Goal: Communication & Community: Answer question/provide support

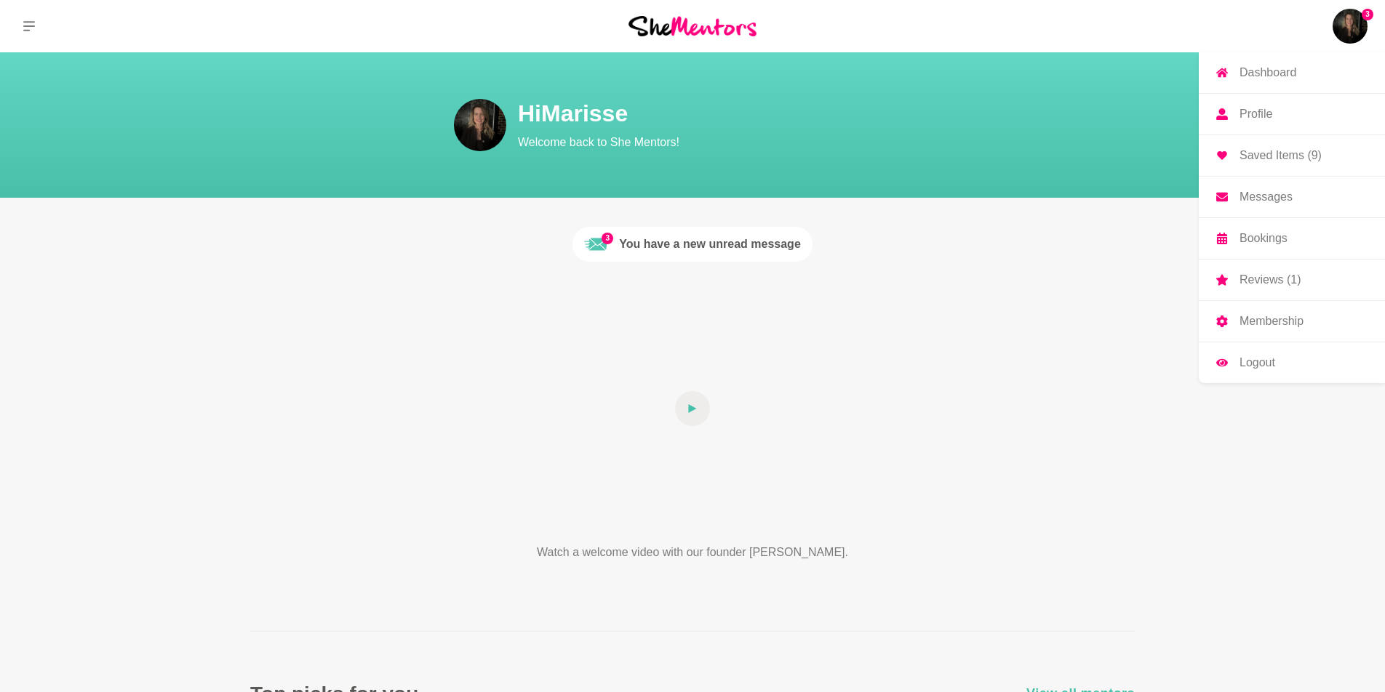
click at [1356, 25] on img at bounding box center [1349, 26] width 35 height 35
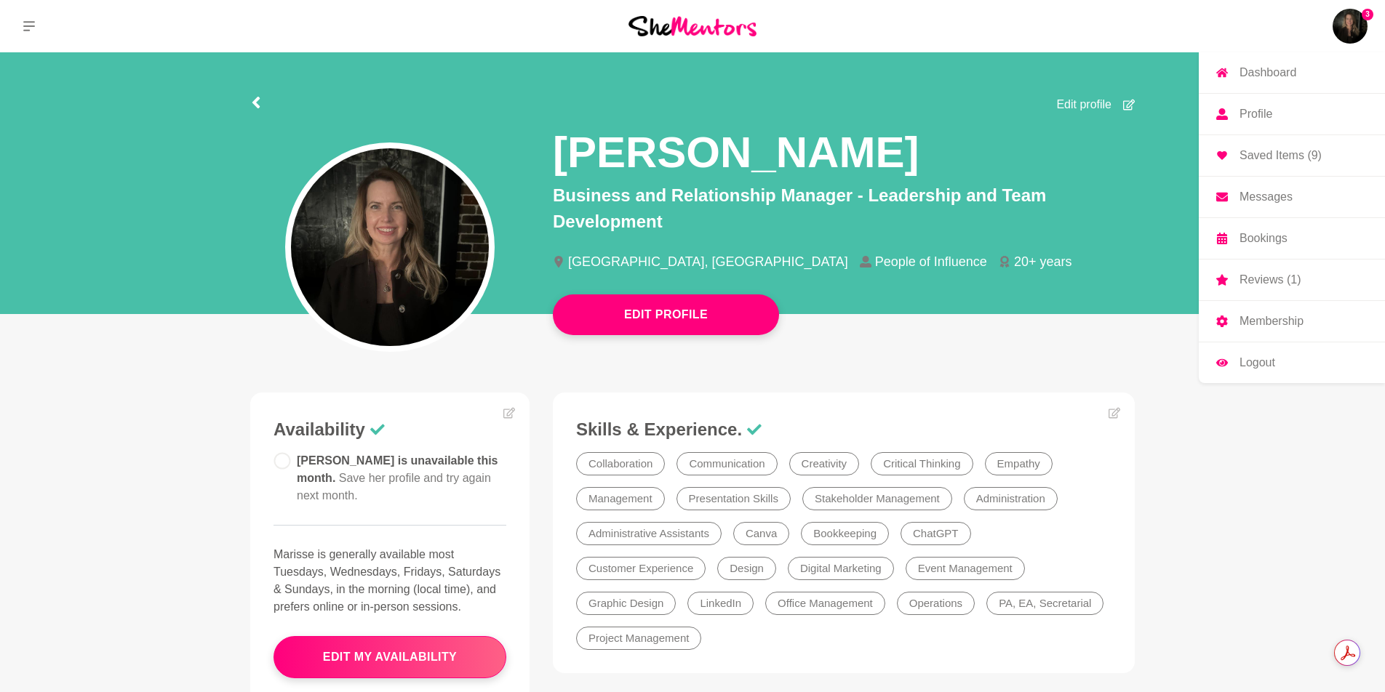
click at [1255, 284] on p "Reviews (1)" at bounding box center [1269, 280] width 61 height 12
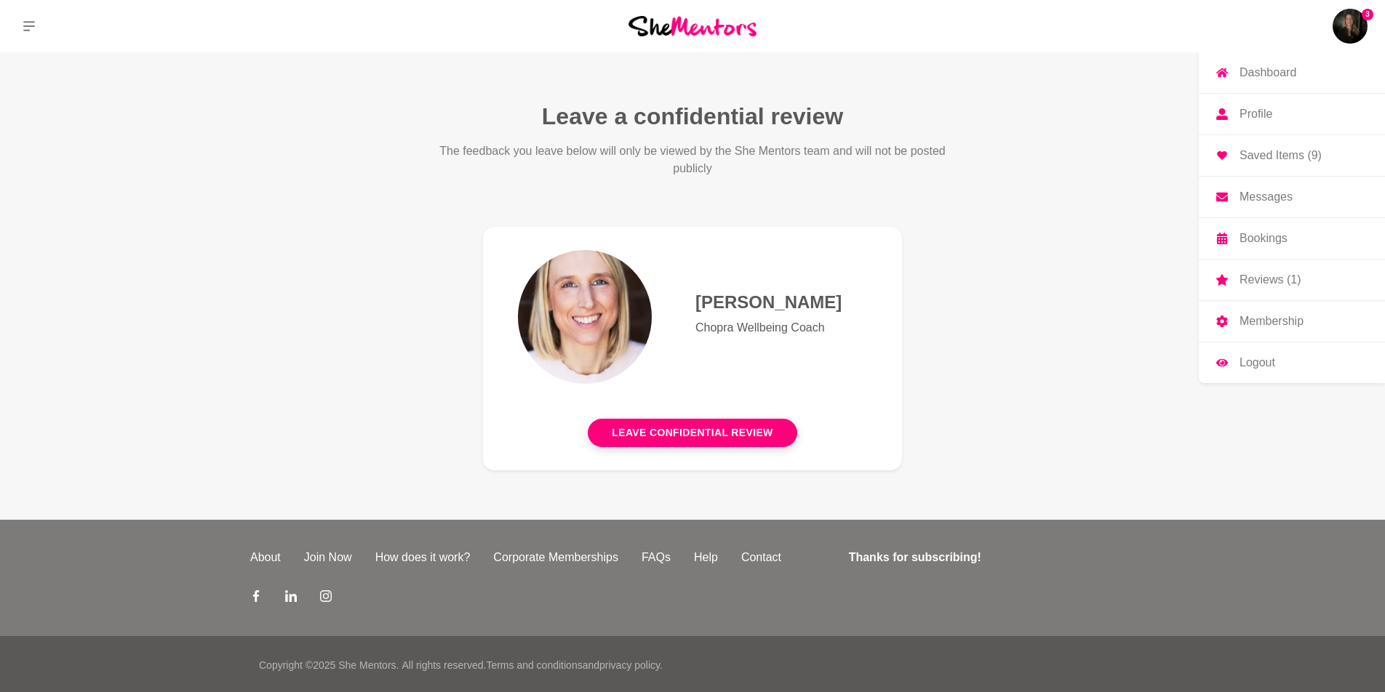
click at [1251, 186] on link "Messages" at bounding box center [1291, 197] width 186 height 41
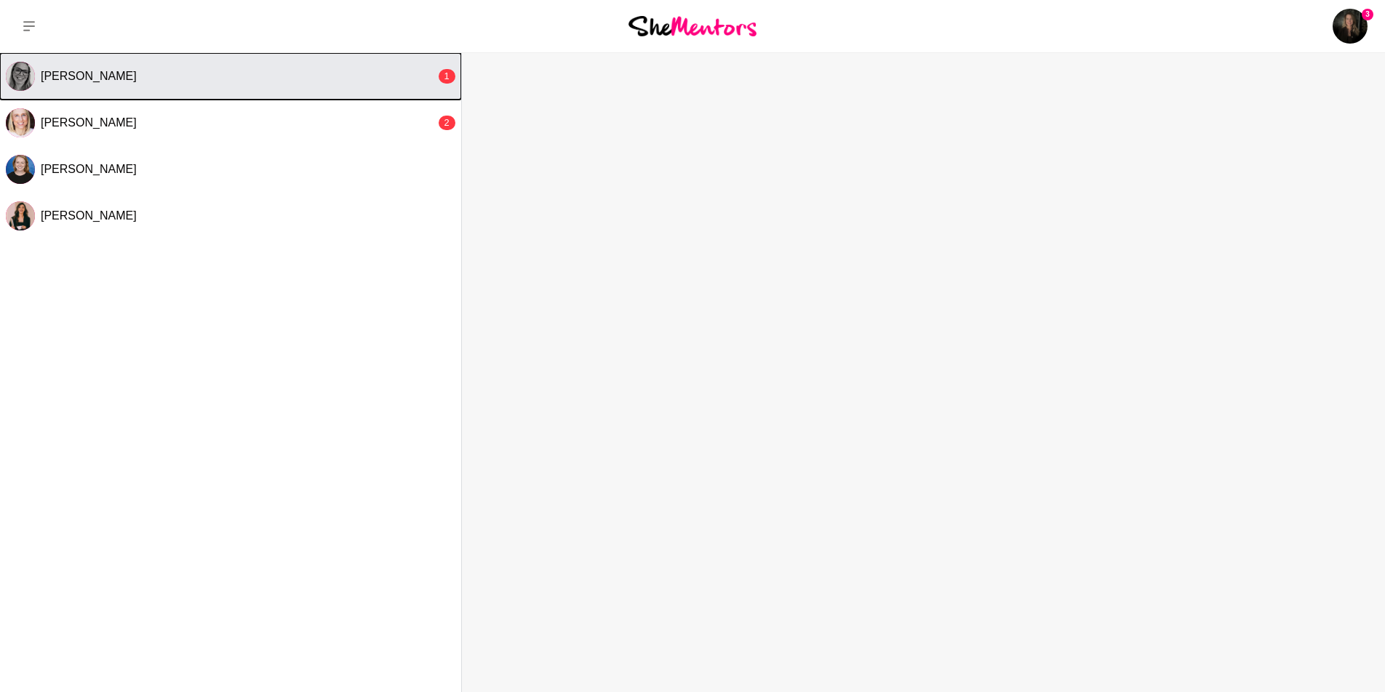
click at [319, 73] on div "[PERSON_NAME]" at bounding box center [238, 76] width 395 height 15
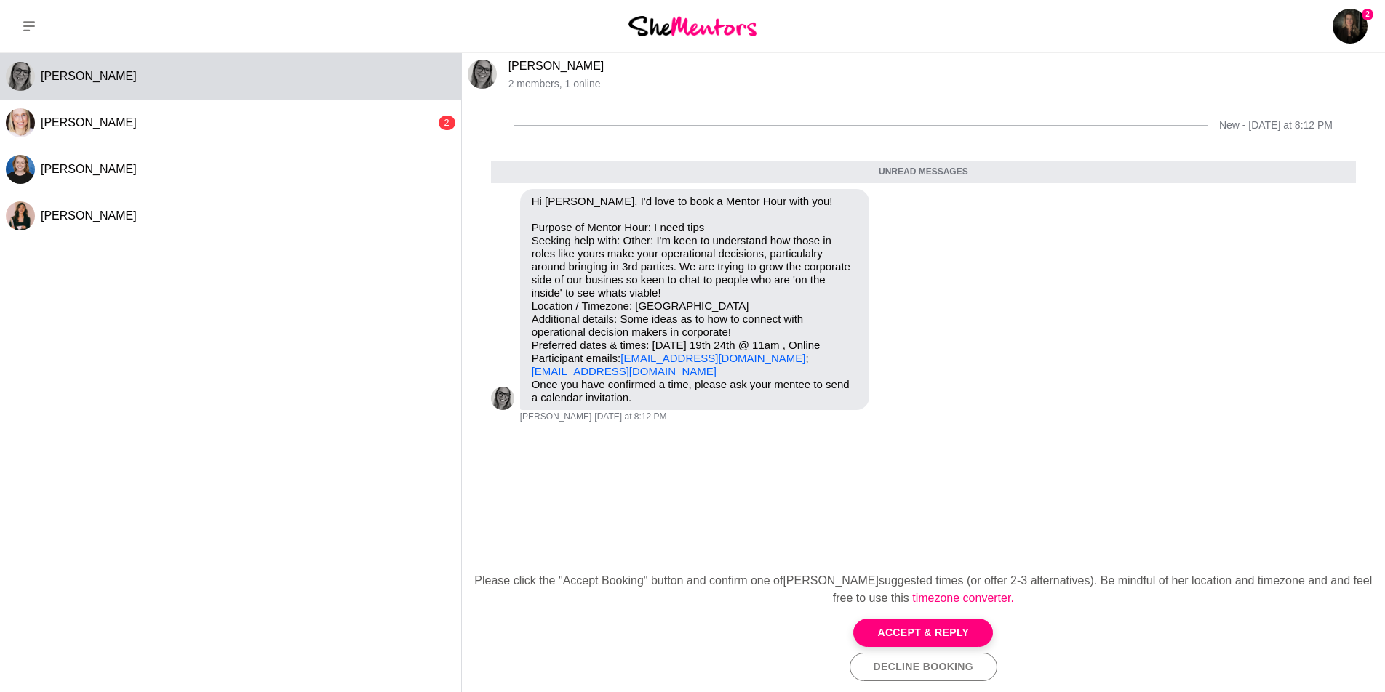
click at [529, 67] on link "[PERSON_NAME]" at bounding box center [556, 66] width 96 height 12
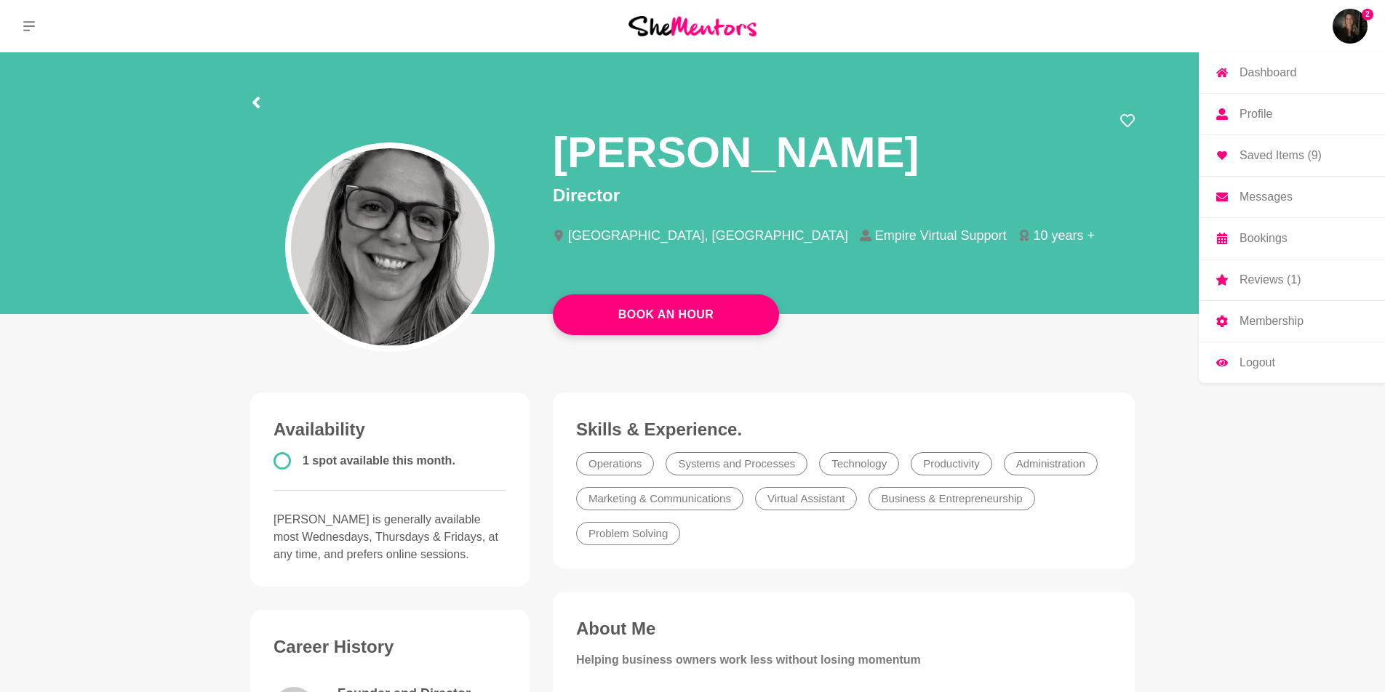
drag, startPoint x: 1258, startPoint y: 196, endPoint x: 1212, endPoint y: 191, distance: 46.1
click at [1258, 196] on p "Messages" at bounding box center [1265, 197] width 53 height 12
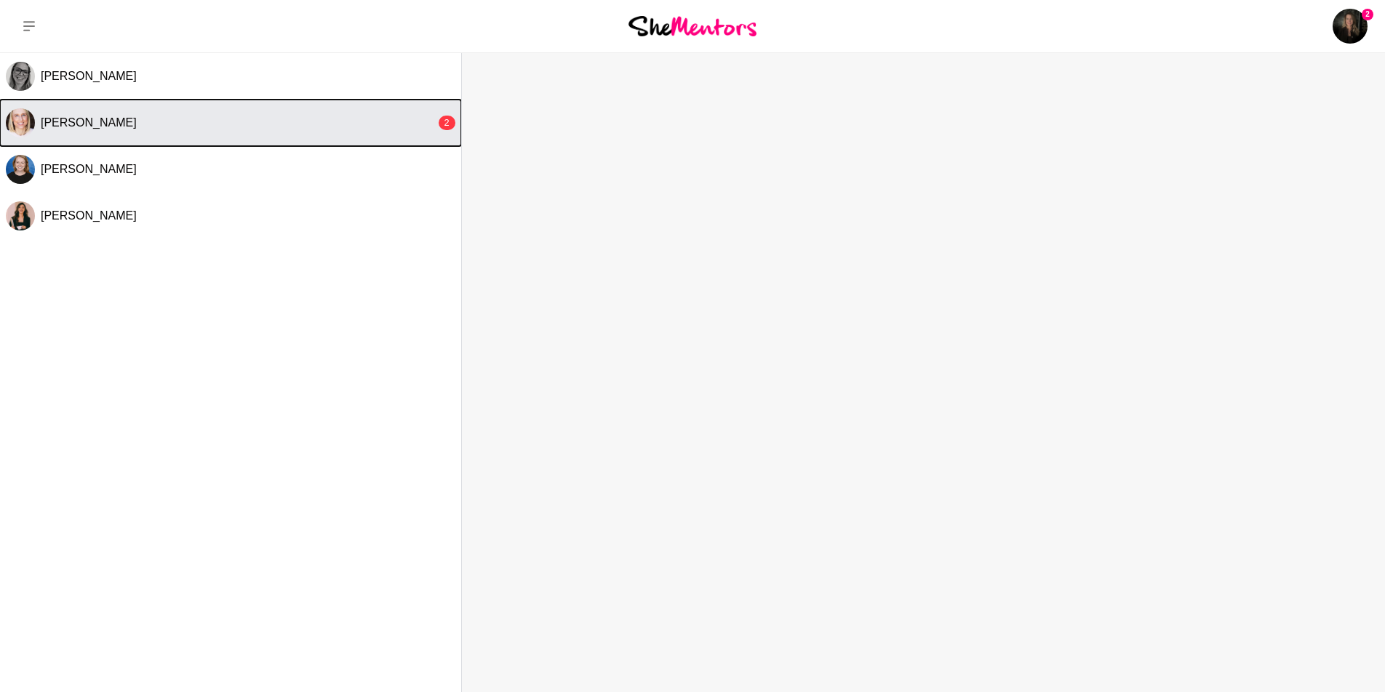
click at [309, 120] on div "[PERSON_NAME]" at bounding box center [238, 123] width 395 height 15
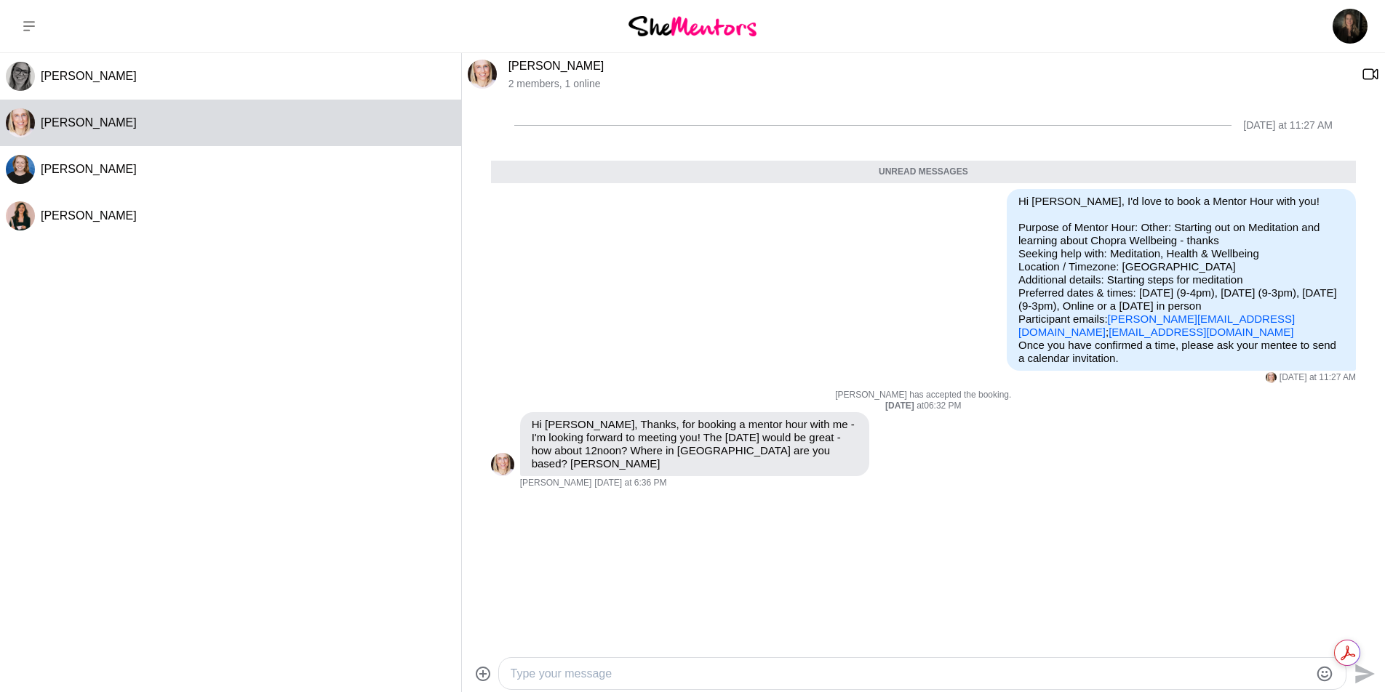
click at [564, 674] on textarea "Type your message" at bounding box center [910, 673] width 799 height 17
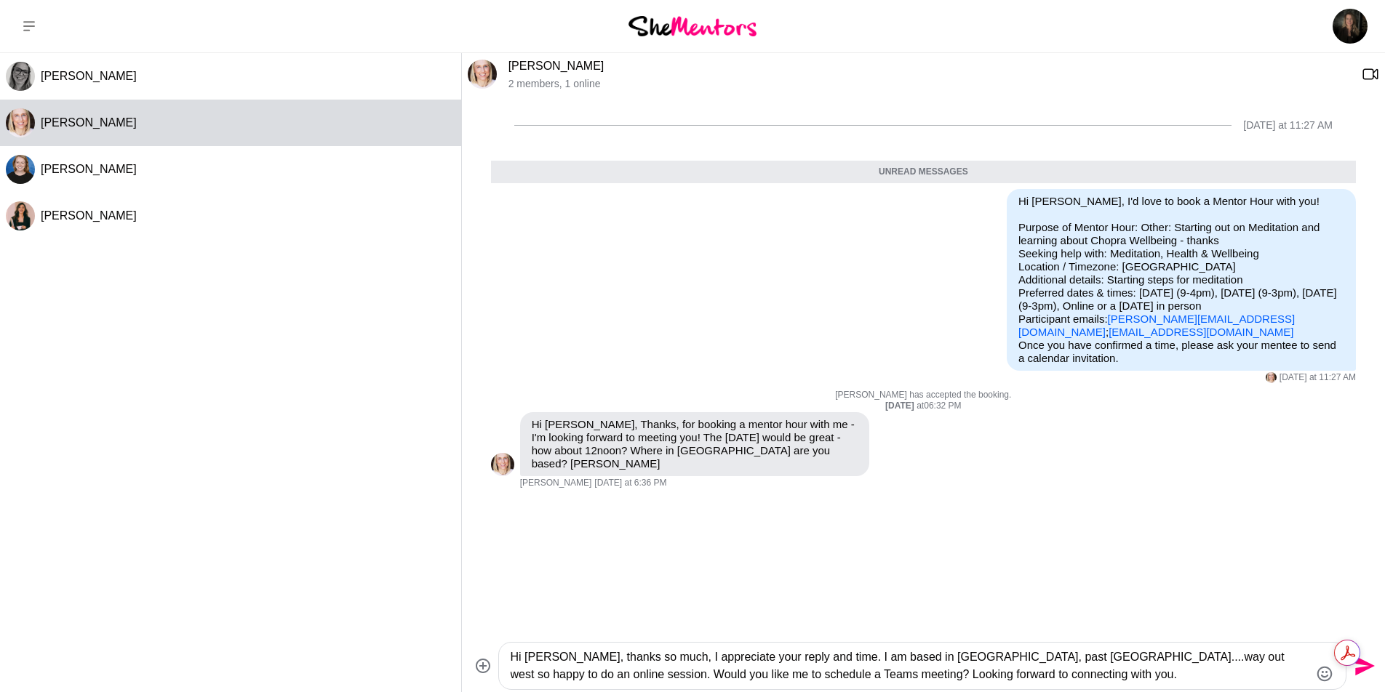
click at [774, 677] on textarea "Hi [PERSON_NAME], thanks so much, I appreciate your reply and time. I am based …" at bounding box center [910, 666] width 799 height 35
type textarea "Hi [PERSON_NAME], thanks so much, I appreciate your reply and time. I am based …"
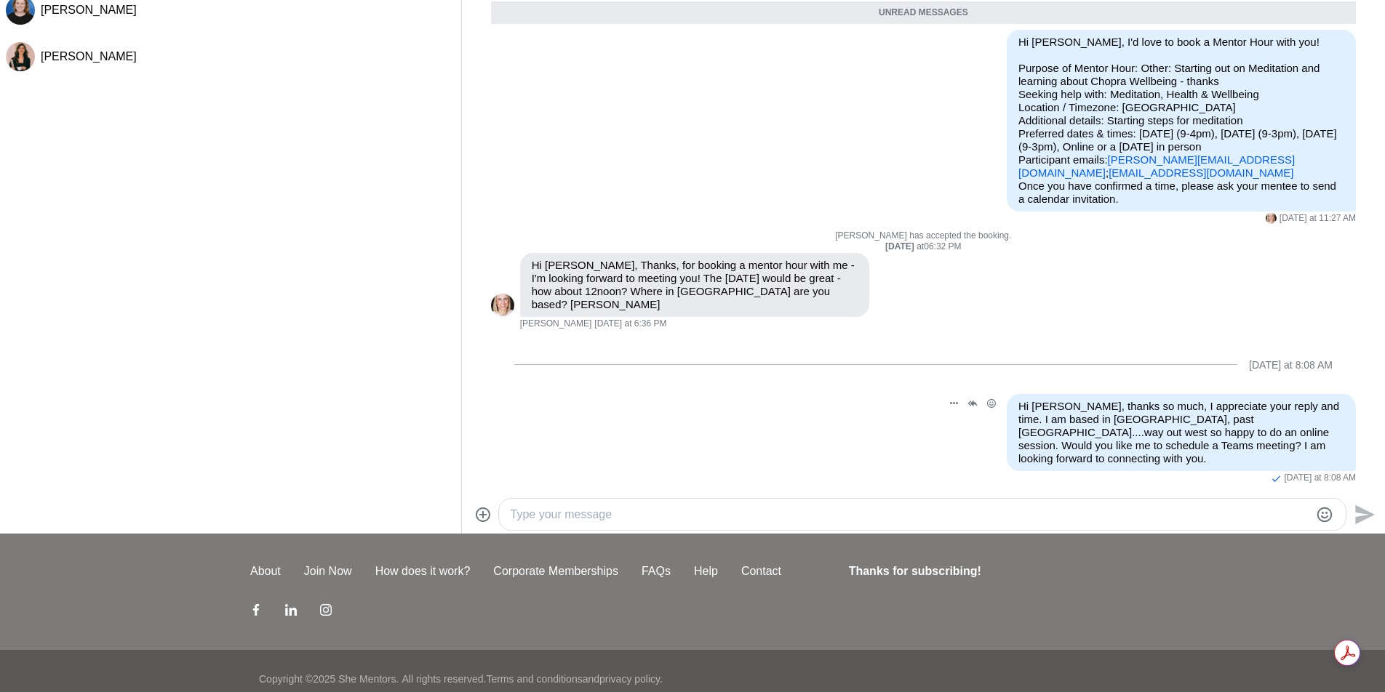
scroll to position [175, 0]
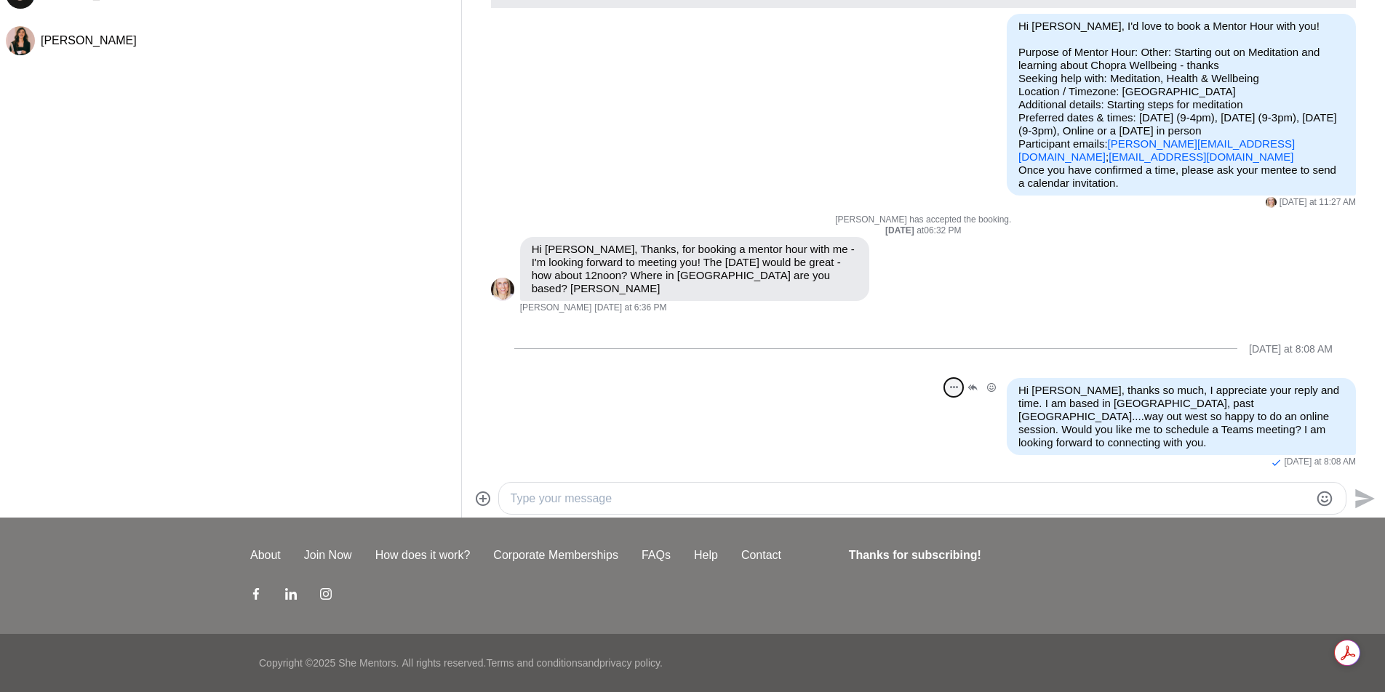
click at [958, 383] on button "Open Message Actions Menu" at bounding box center [953, 387] width 19 height 19
click at [908, 333] on button "Edit Message" at bounding box center [905, 334] width 116 height 29
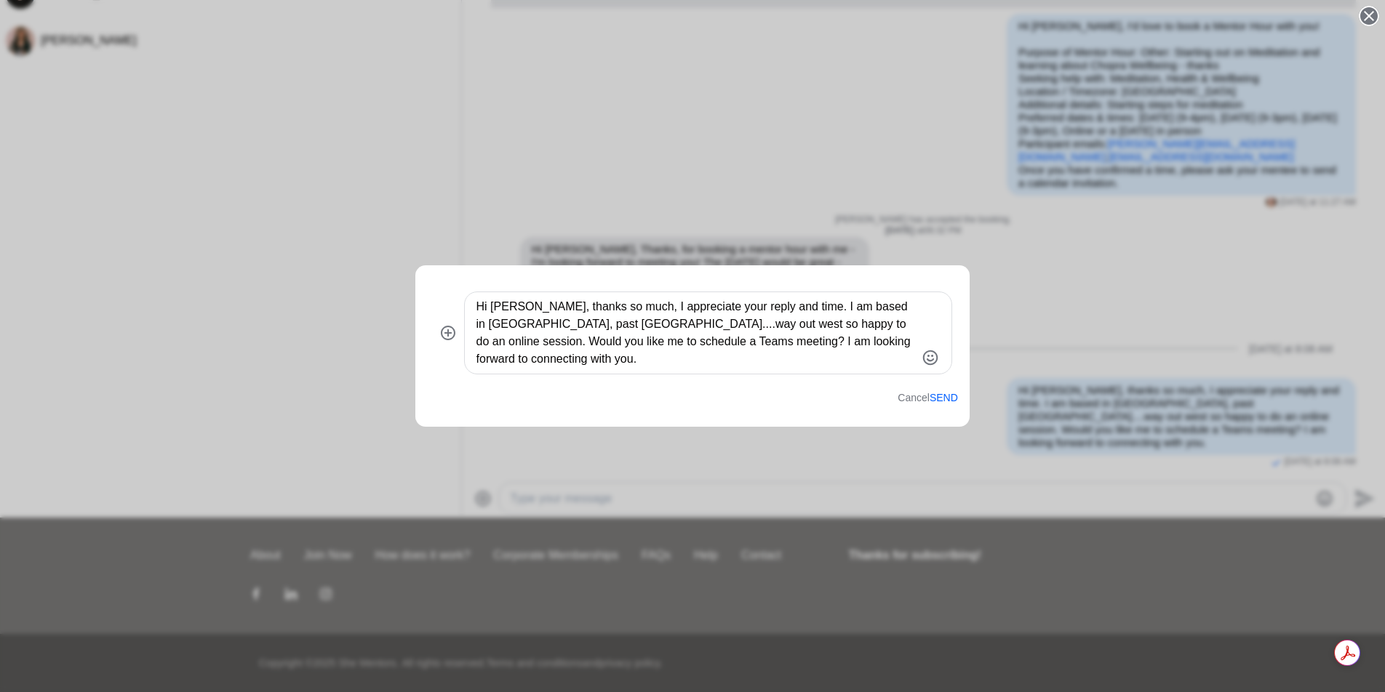
click at [758, 353] on textarea "Hi [PERSON_NAME], thanks so much, I appreciate your reply and time. I am based …" at bounding box center [695, 333] width 439 height 70
click at [731, 327] on textarea "Hi [PERSON_NAME], thank you so much; I appreciate your reply and time. I am bas…" at bounding box center [695, 333] width 439 height 70
click at [822, 351] on textarea "Hi [PERSON_NAME], thank you so much; I appreciate your reply and time. I am bas…" at bounding box center [695, 333] width 439 height 70
click at [713, 348] on textarea "Hi [PERSON_NAME], thank you so much; I appreciate your reply and time. I am bas…" at bounding box center [695, 333] width 439 height 70
drag, startPoint x: 739, startPoint y: 343, endPoint x: 753, endPoint y: 341, distance: 14.0
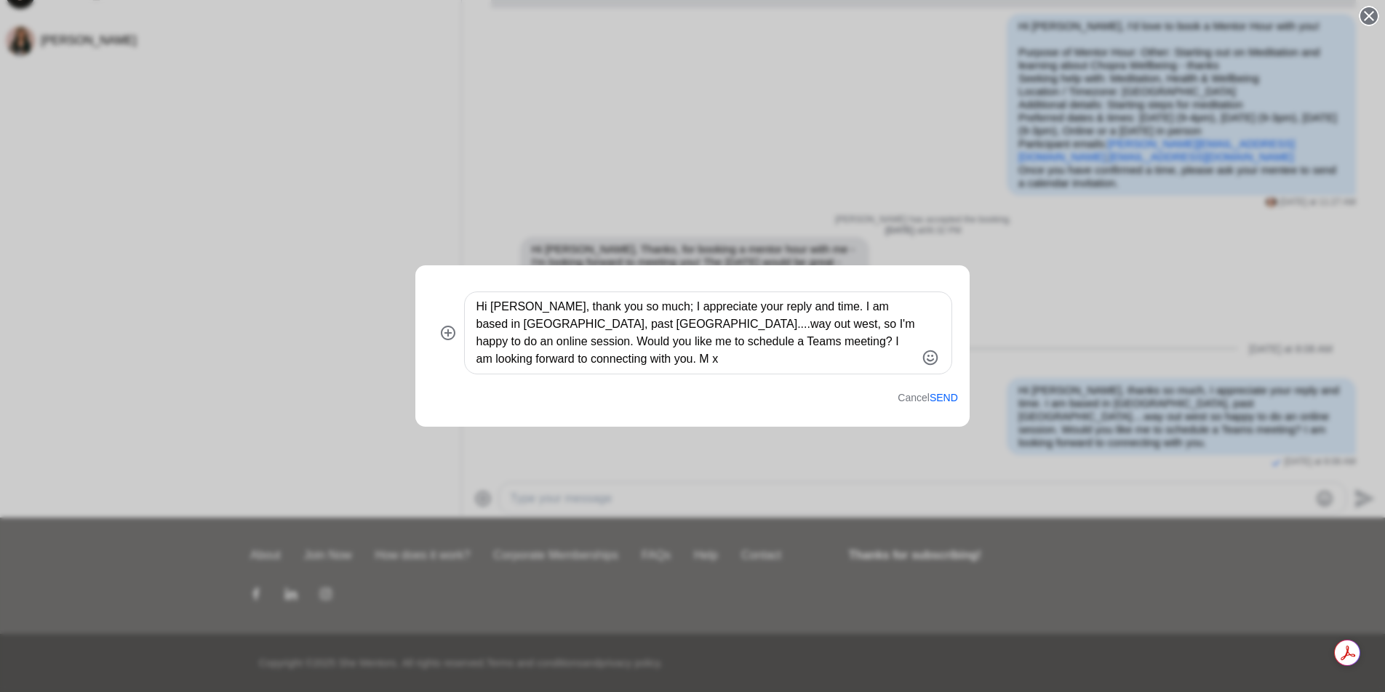
click at [738, 344] on textarea "Hi [PERSON_NAME], thank you so much; I appreciate your reply and time. I am bas…" at bounding box center [695, 333] width 439 height 70
click at [930, 359] on icon "Emoji picker" at bounding box center [929, 357] width 17 height 17
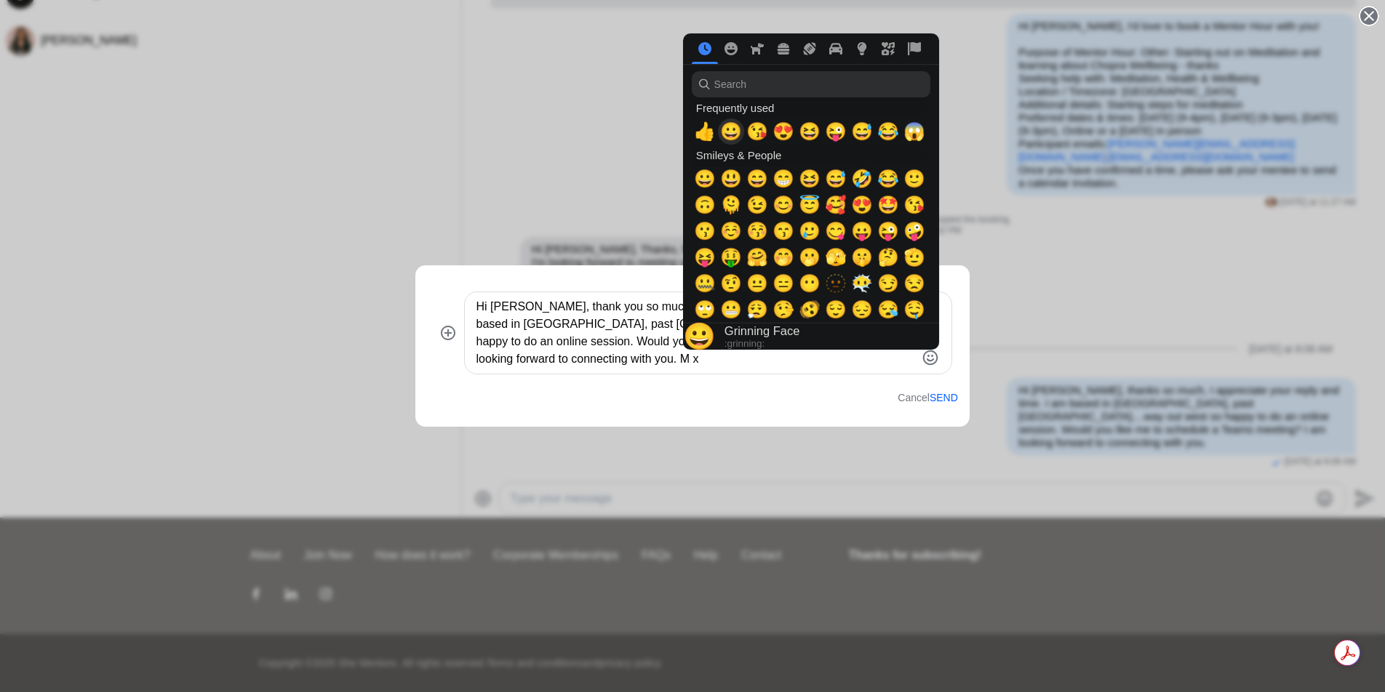
click at [727, 136] on span "😀" at bounding box center [731, 131] width 22 height 20
click at [660, 356] on textarea "Hi [PERSON_NAME], thank you so much; I appreciate your reply and time. I am bas…" at bounding box center [695, 333] width 439 height 70
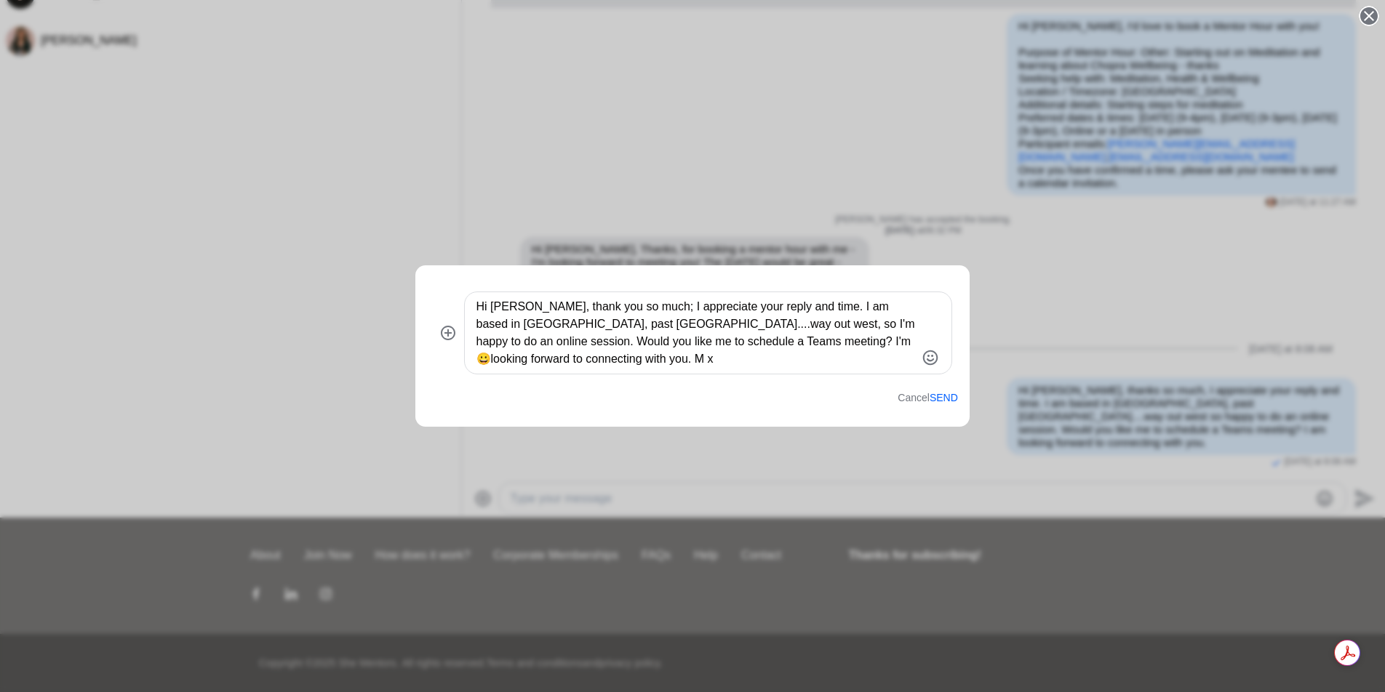
click at [772, 339] on textarea "Hi [PERSON_NAME], thank you so much; I appreciate your reply and time. I am bas…" at bounding box center [695, 333] width 439 height 70
type textarea "Hi [PERSON_NAME], thank you so much; I appreciate your reply and time. I am bas…"
click at [948, 393] on button "Send" at bounding box center [943, 398] width 28 height 12
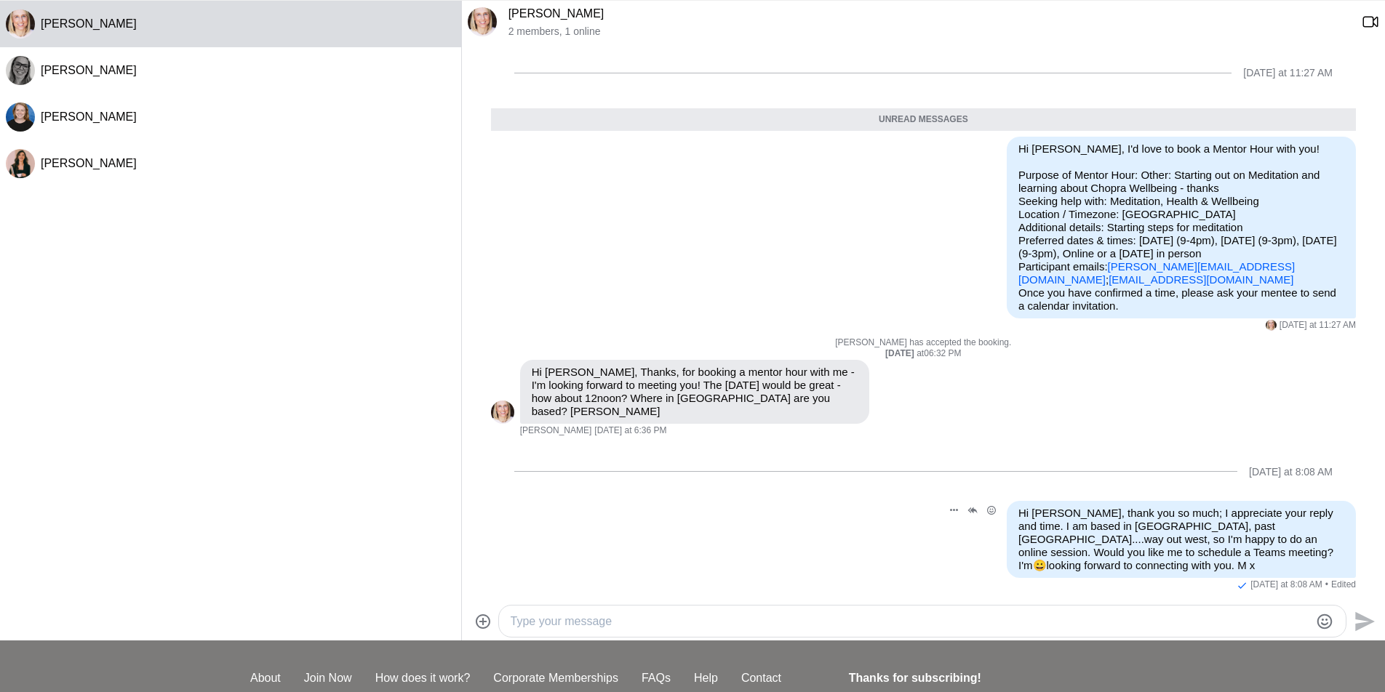
scroll to position [26, 0]
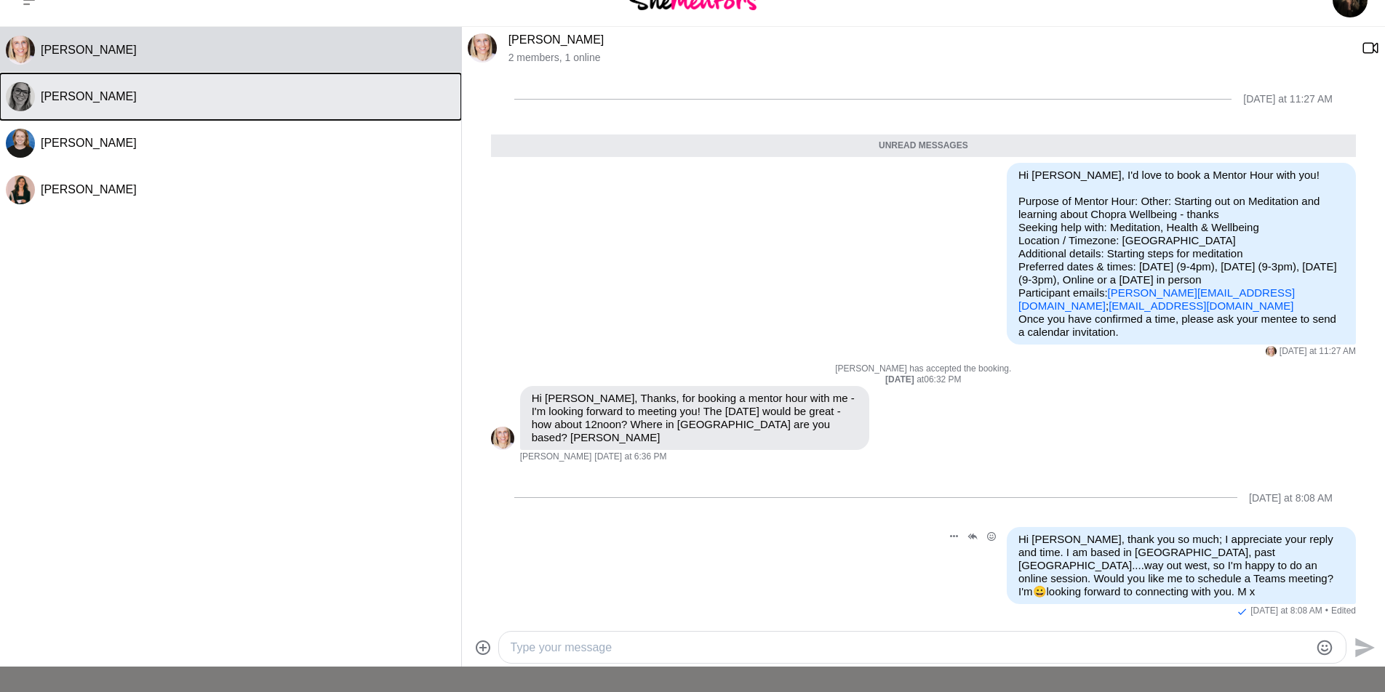
click at [279, 99] on div "[PERSON_NAME]" at bounding box center [248, 96] width 415 height 15
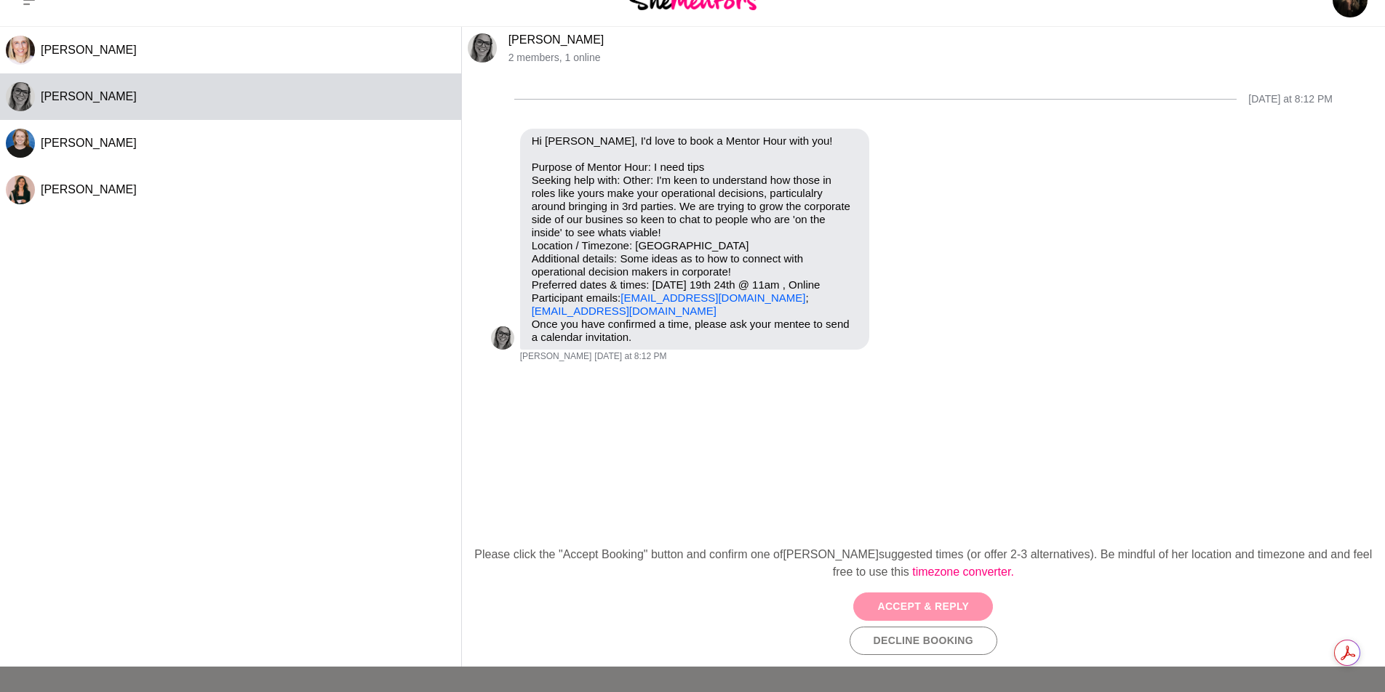
click at [960, 600] on button "Accept & Reply" at bounding box center [923, 607] width 140 height 28
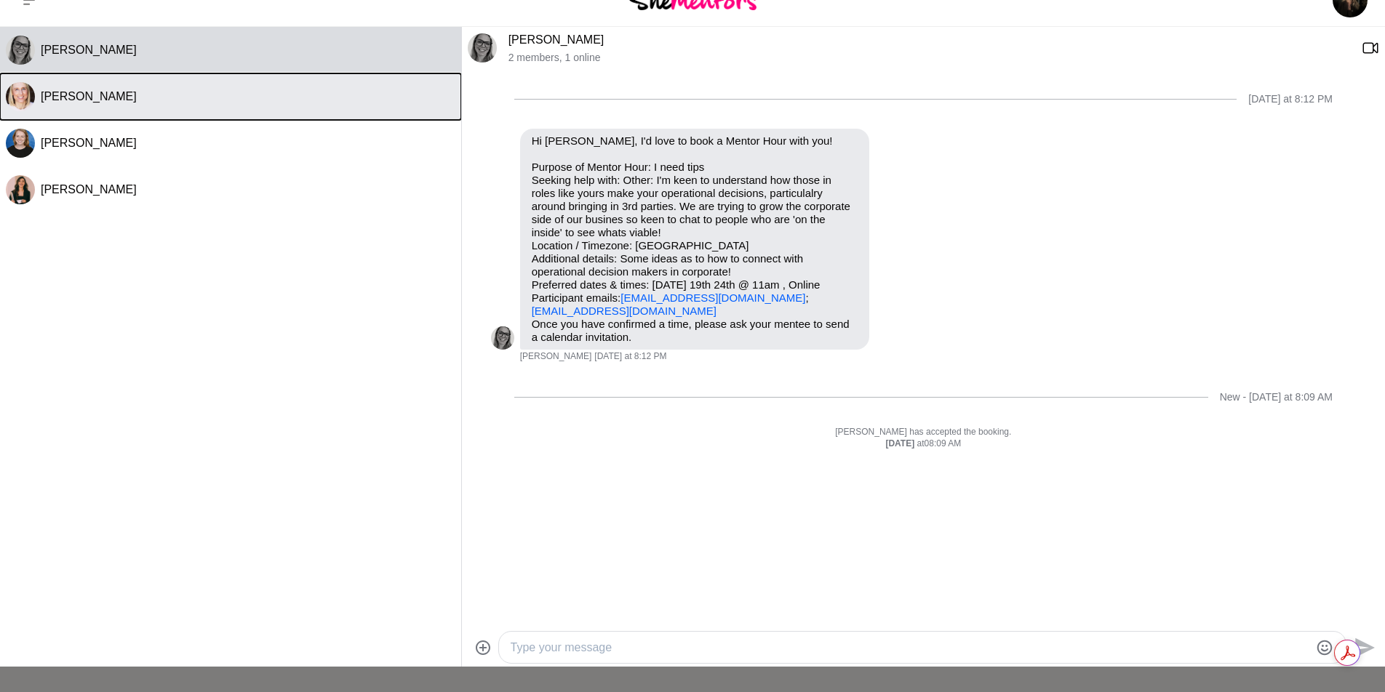
click at [97, 95] on span "[PERSON_NAME]" at bounding box center [89, 96] width 96 height 12
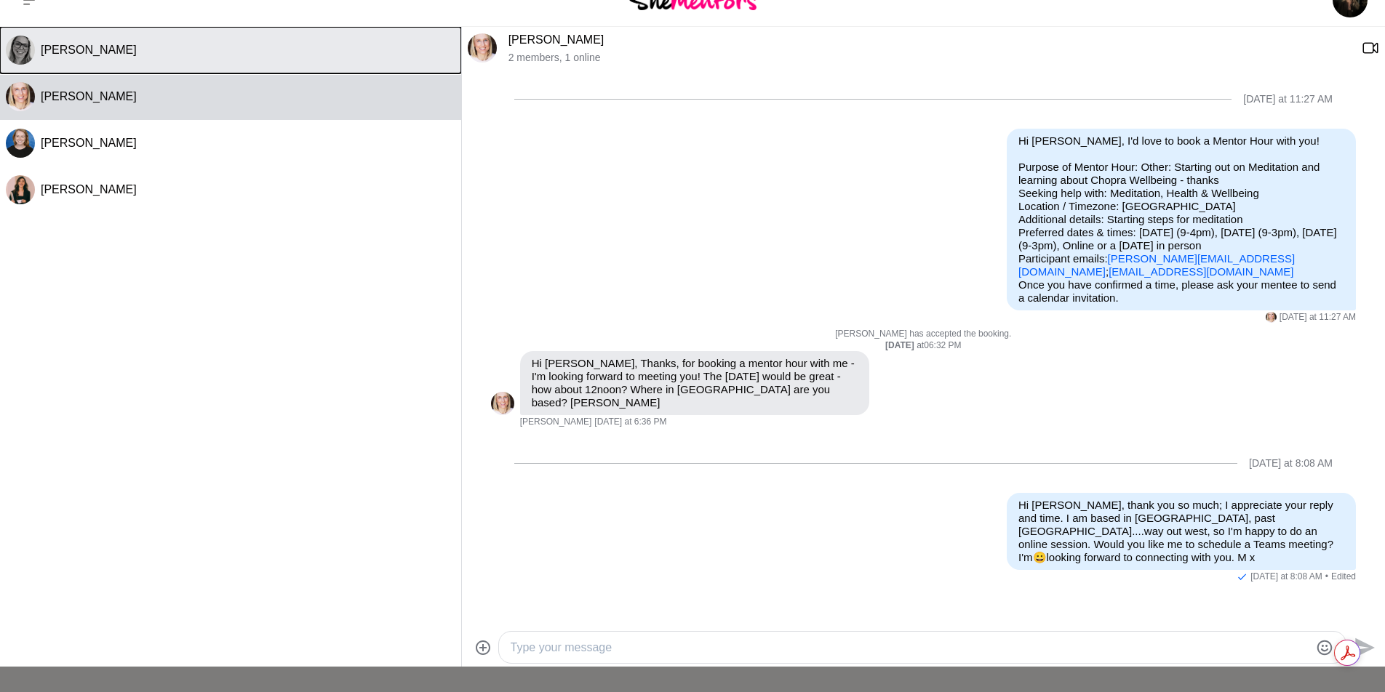
click at [214, 57] on button "[PERSON_NAME]" at bounding box center [230, 50] width 461 height 47
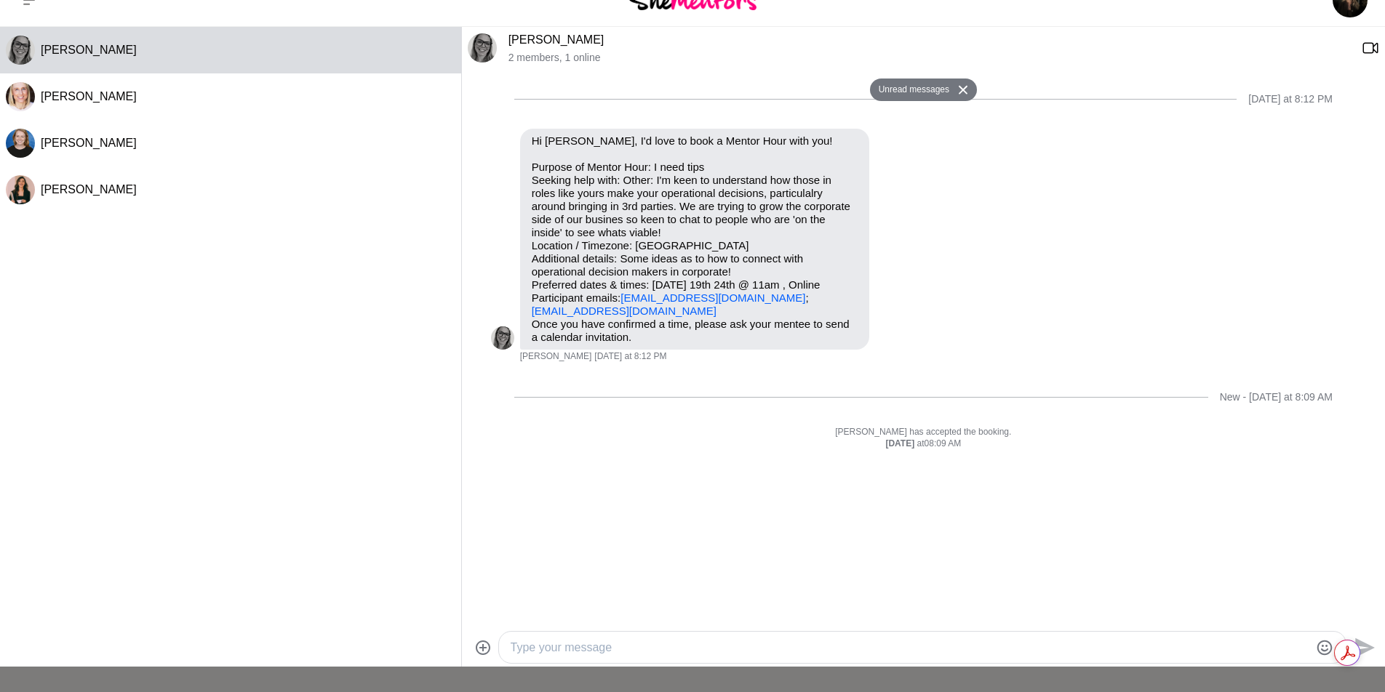
click at [592, 647] on textarea "Type your message" at bounding box center [910, 647] width 799 height 17
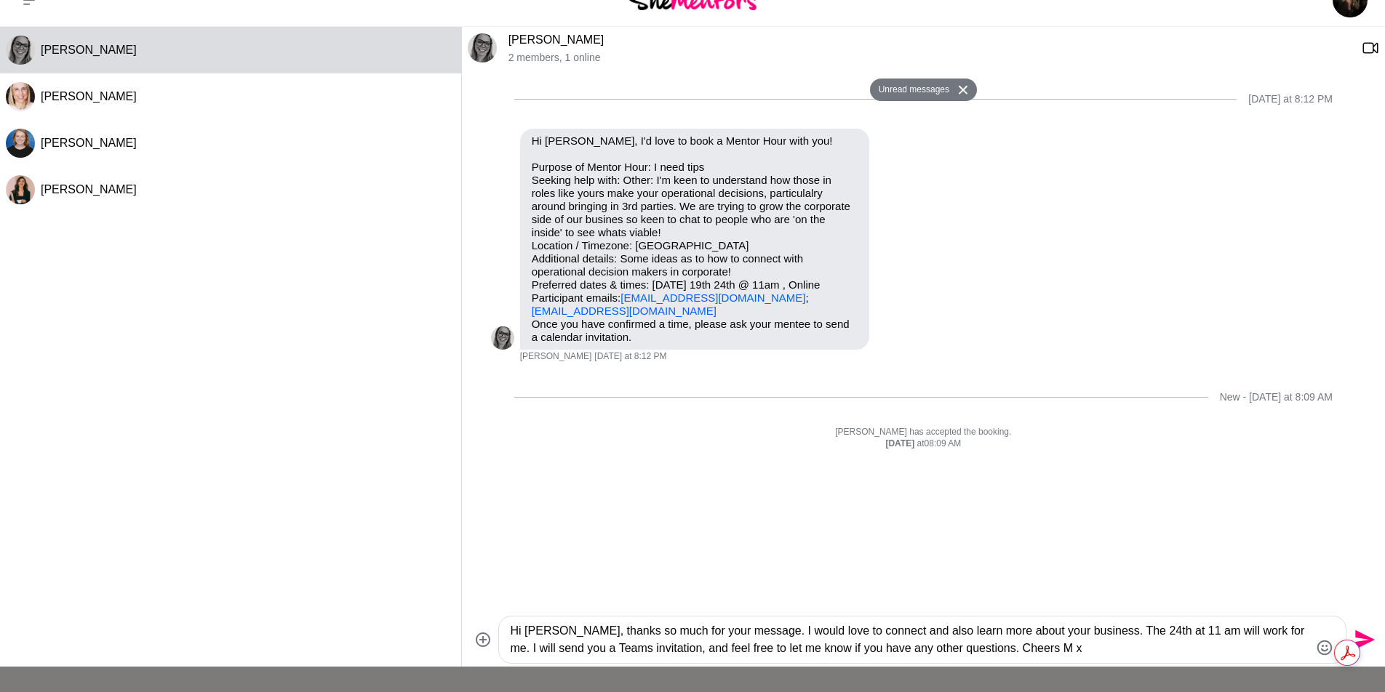
click at [1088, 650] on textarea "Hi [PERSON_NAME], thanks so much for your message. I would love to connect and …" at bounding box center [910, 640] width 799 height 35
click at [751, 631] on textarea "Hi [PERSON_NAME], thanks so much for your message. I would love to connect and …" at bounding box center [910, 640] width 799 height 35
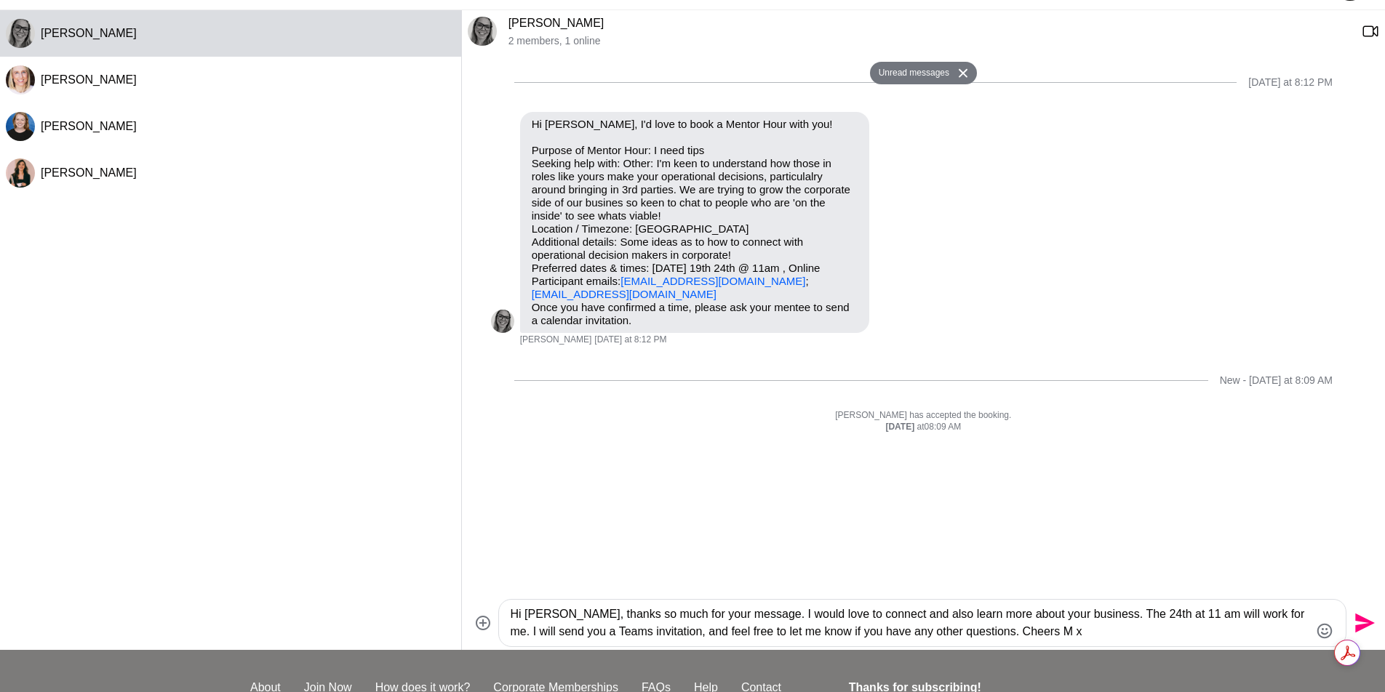
scroll to position [45, 0]
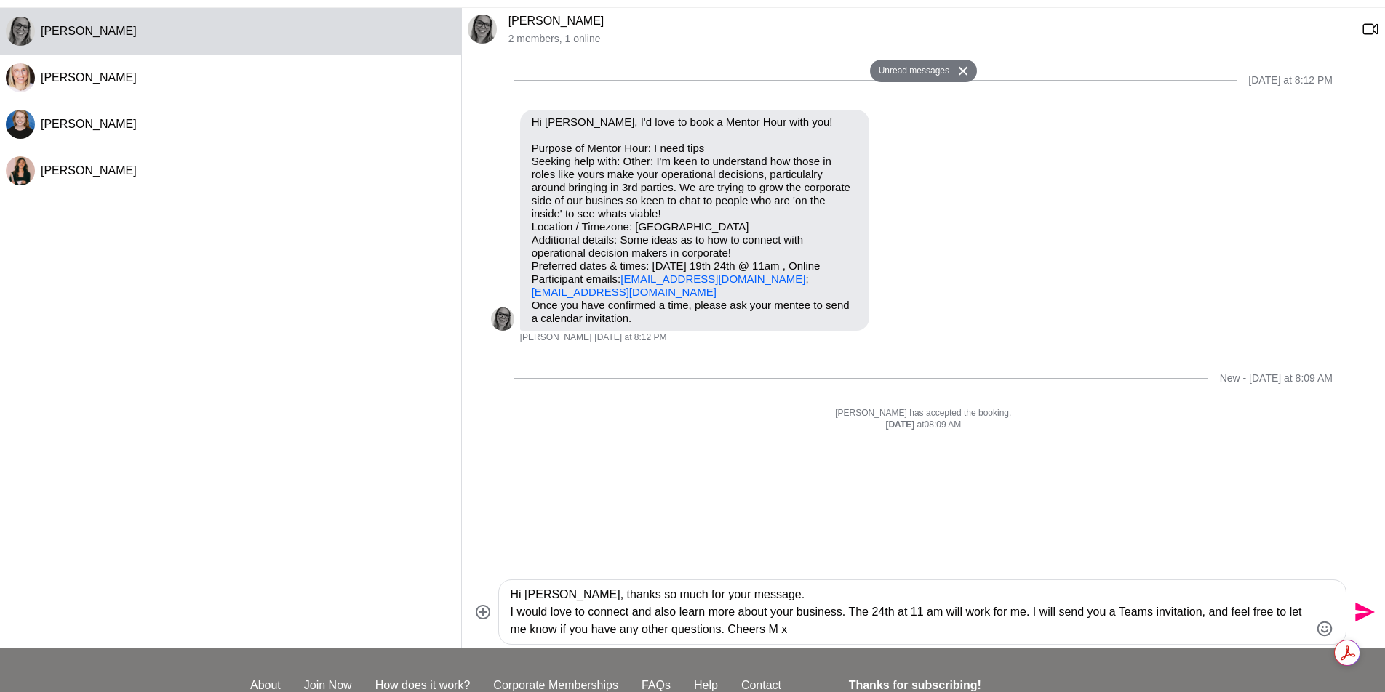
click at [857, 613] on textarea "Hi [PERSON_NAME], thanks so much for your message. I would love to connect and …" at bounding box center [910, 612] width 799 height 52
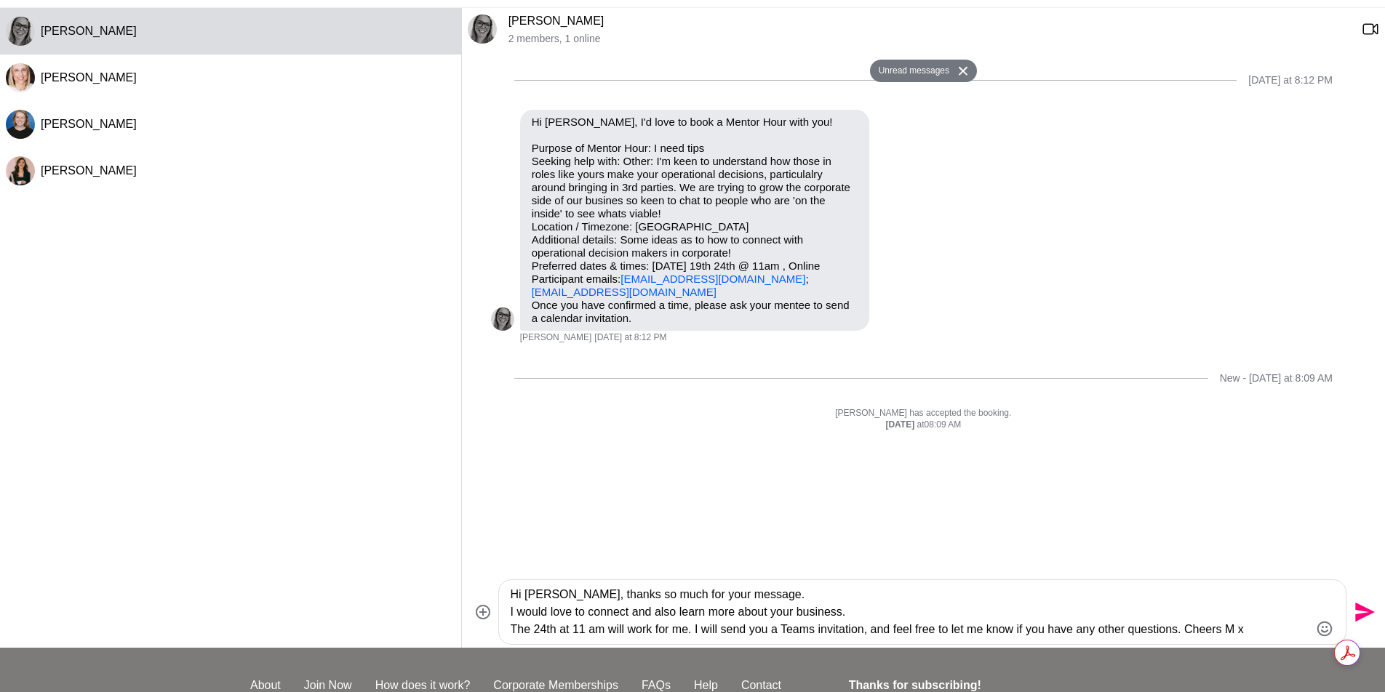
scroll to position [73, 0]
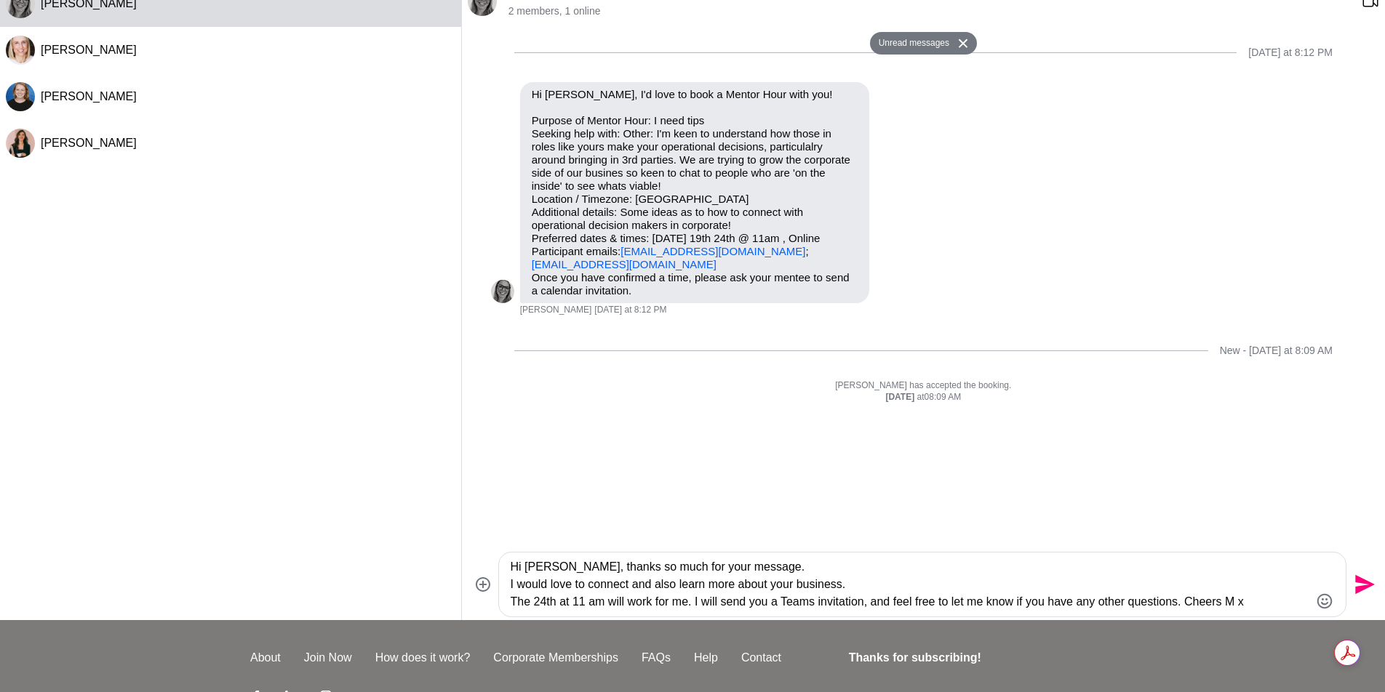
drag, startPoint x: 1194, startPoint y: 601, endPoint x: 1209, endPoint y: 598, distance: 15.7
click at [1194, 601] on textarea "Hi [PERSON_NAME], thanks so much for your message. I would love to connect and …" at bounding box center [910, 585] width 799 height 52
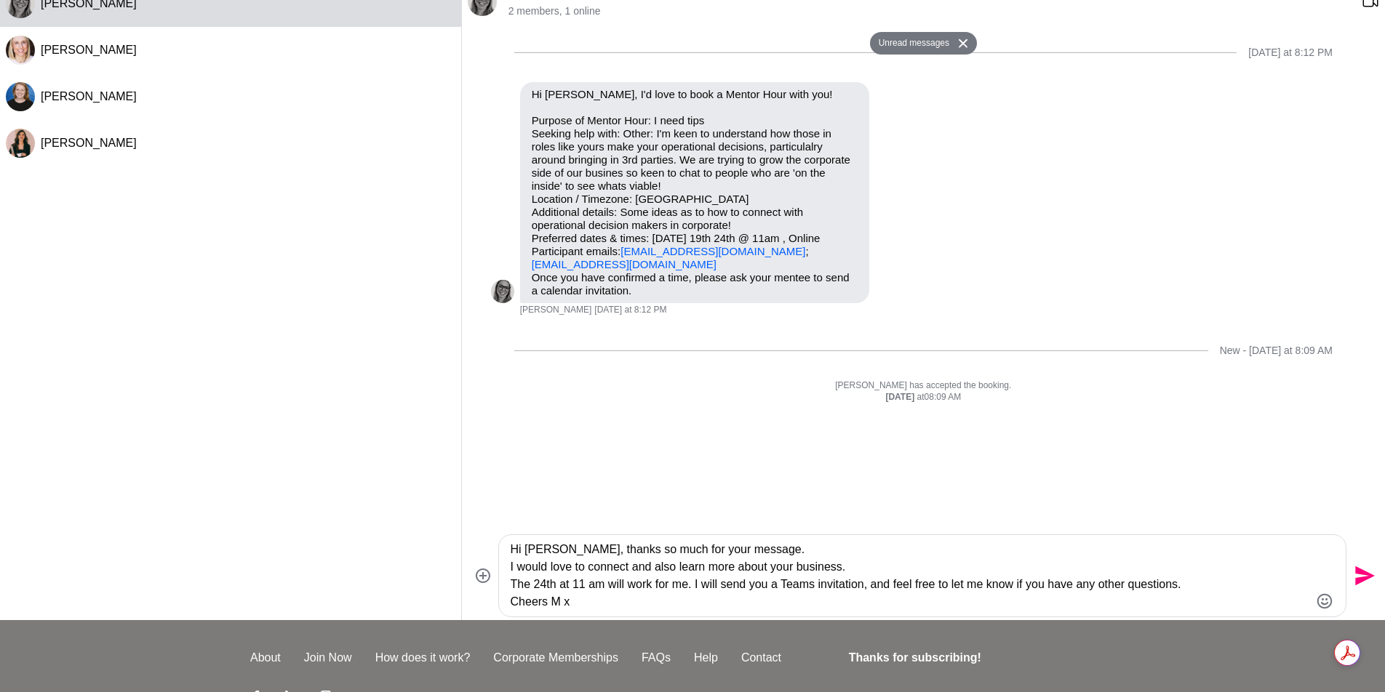
type textarea "Hi [PERSON_NAME], thanks so much for your message. I would love to connect and …"
click at [1361, 576] on icon "Send" at bounding box center [1362, 575] width 23 height 23
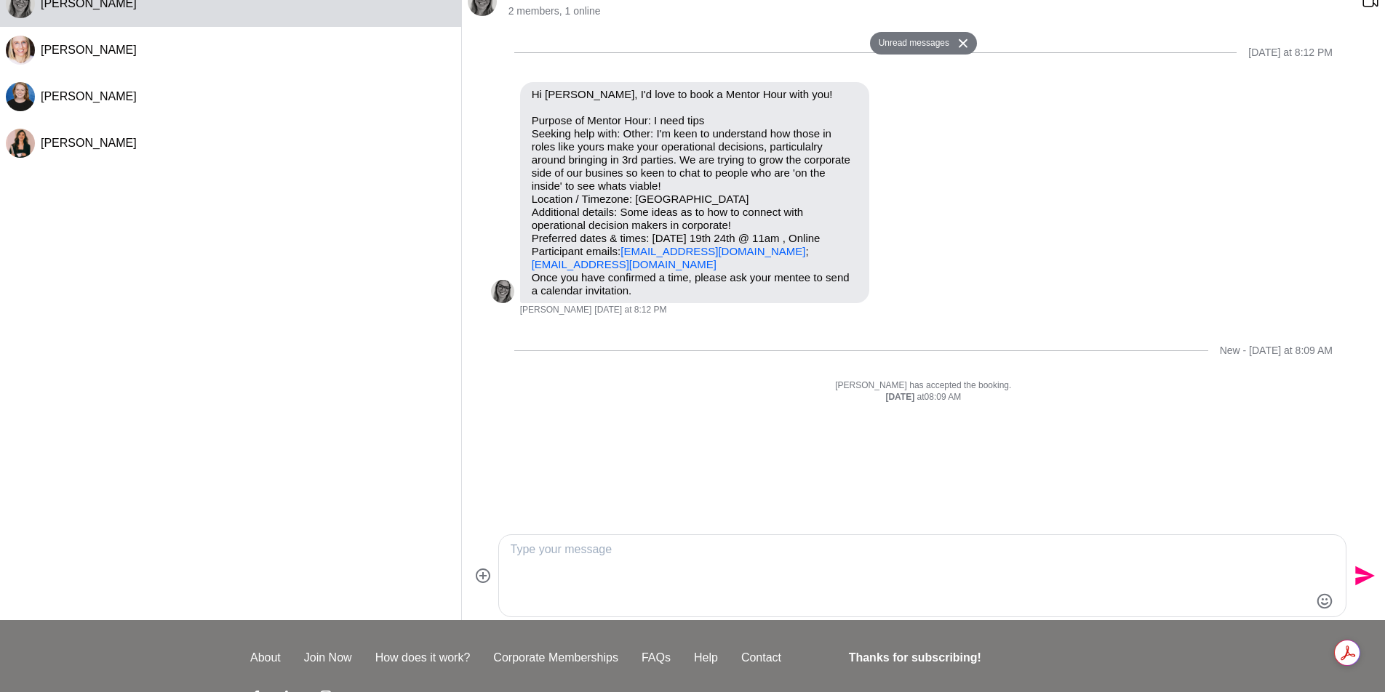
scroll to position [0, 0]
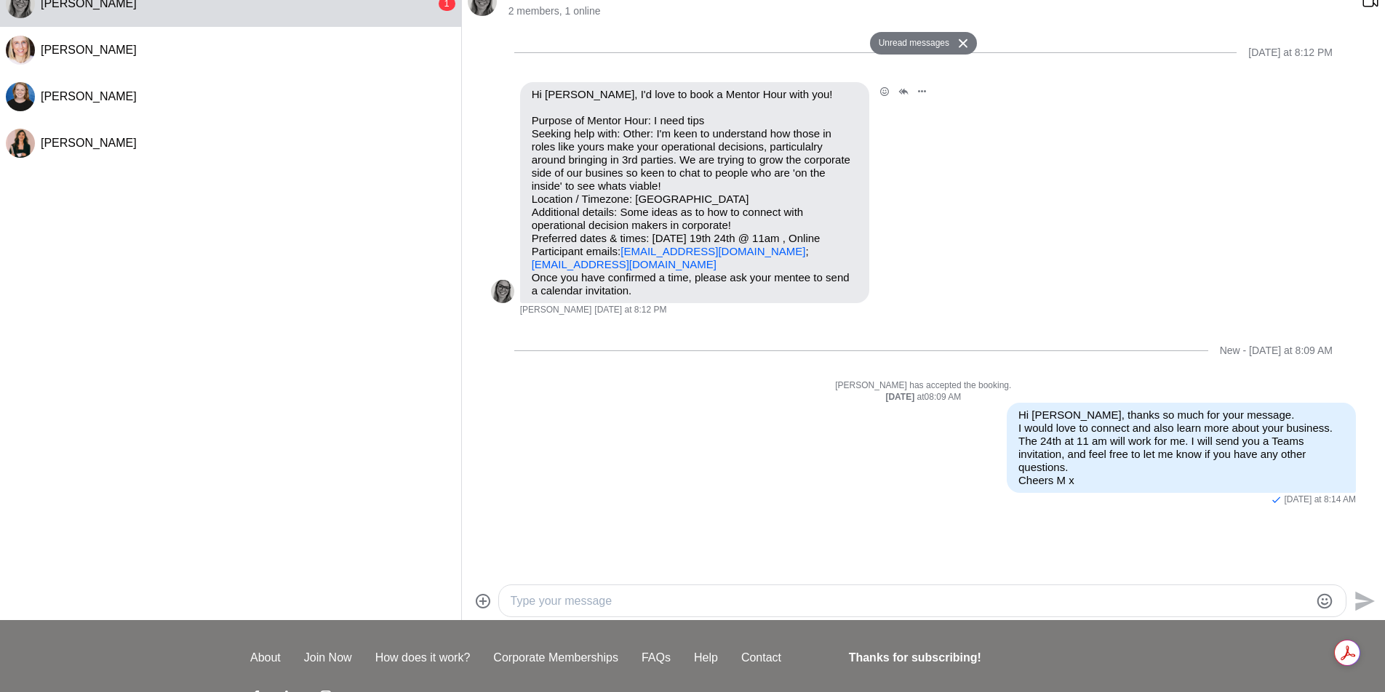
drag, startPoint x: 719, startPoint y: 276, endPoint x: 533, endPoint y: 278, distance: 185.5
click at [533, 271] on p "Purpose of Mentor Hour: I need tips Seeking help with: Other: I'm keen to under…" at bounding box center [695, 192] width 326 height 157
copy link "[EMAIL_ADDRESS][DOMAIN_NAME]"
